Goal: Task Accomplishment & Management: Use online tool/utility

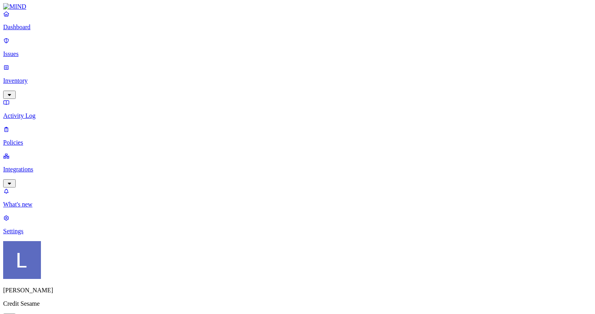
click at [43, 166] on p "Integrations" at bounding box center [297, 169] width 589 height 7
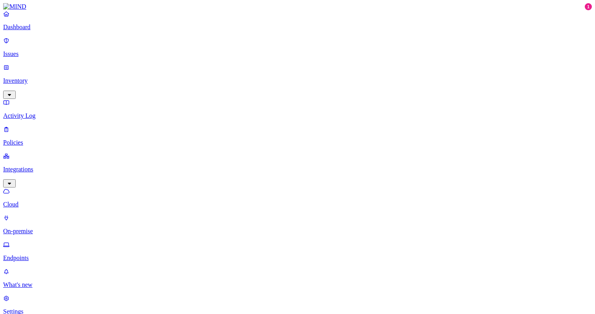
click at [41, 254] on p "Endpoints" at bounding box center [297, 257] width 589 height 7
